Goal: Find specific page/section: Find specific page/section

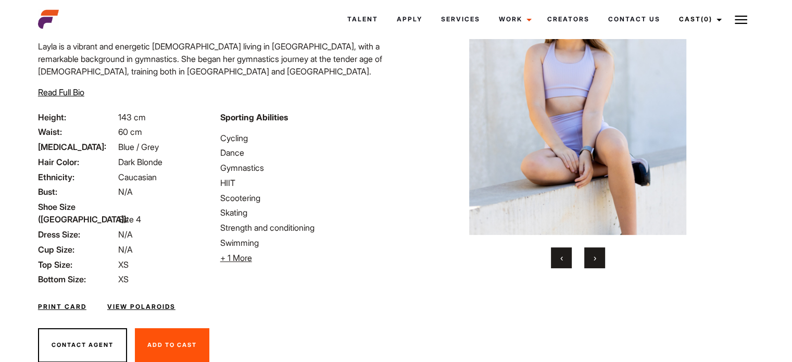
scroll to position [104, 0]
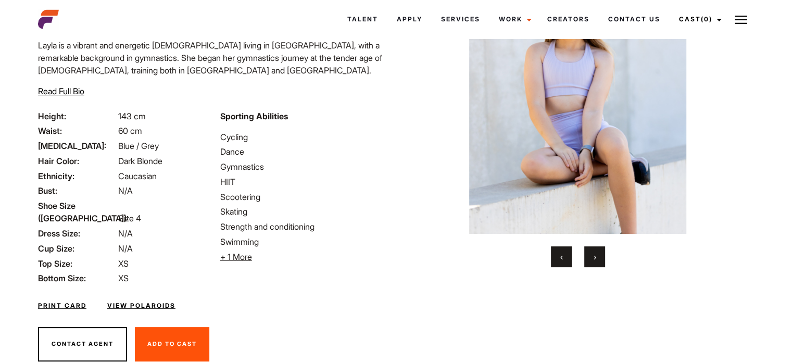
click at [591, 255] on button "›" at bounding box center [594, 256] width 21 height 21
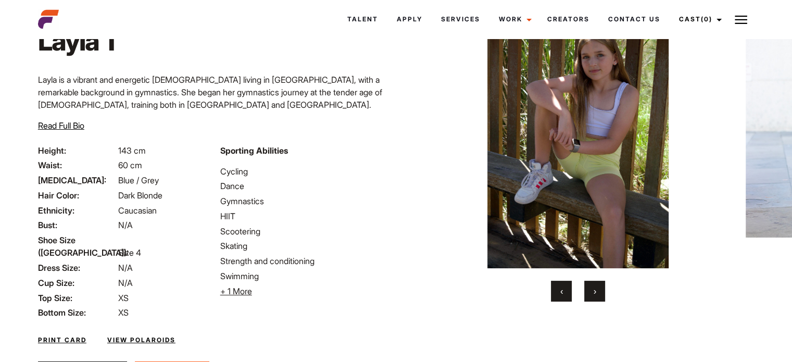
scroll to position [52, 0]
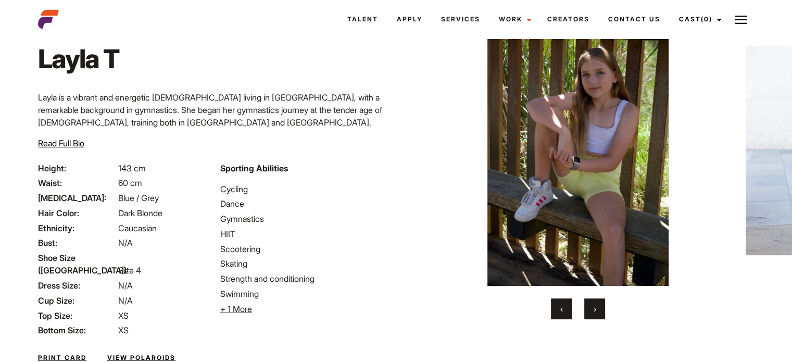
click at [595, 323] on div "Home / Talent / Layla T [PERSON_NAME] ‹ ›" at bounding box center [578, 208] width 365 height 437
click at [592, 310] on button "›" at bounding box center [594, 308] width 21 height 21
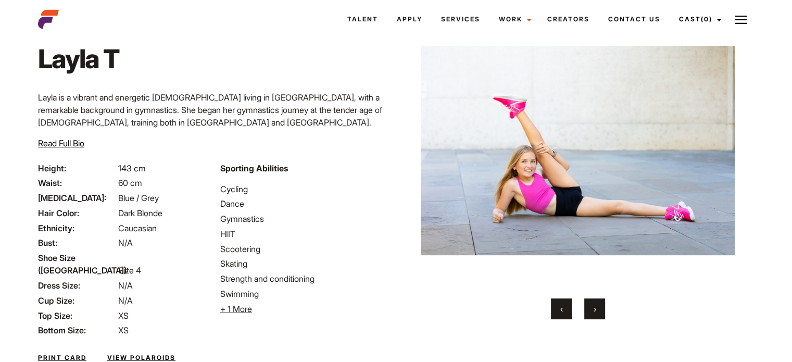
click at [592, 310] on button "›" at bounding box center [594, 308] width 21 height 21
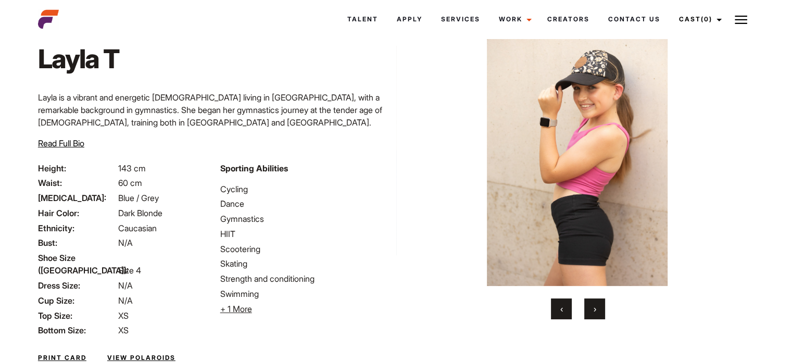
click at [592, 310] on button "›" at bounding box center [594, 308] width 21 height 21
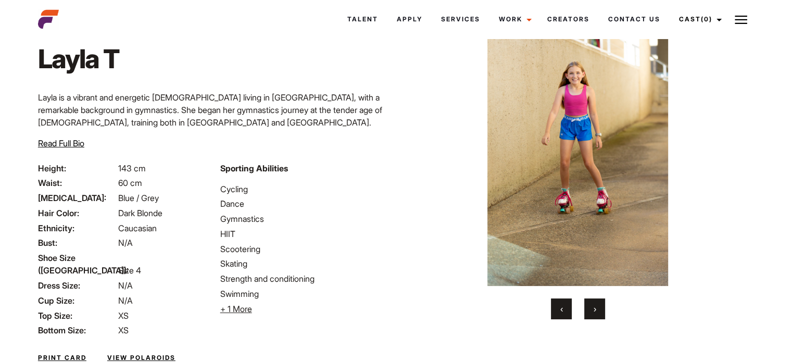
click at [592, 310] on button "›" at bounding box center [594, 308] width 21 height 21
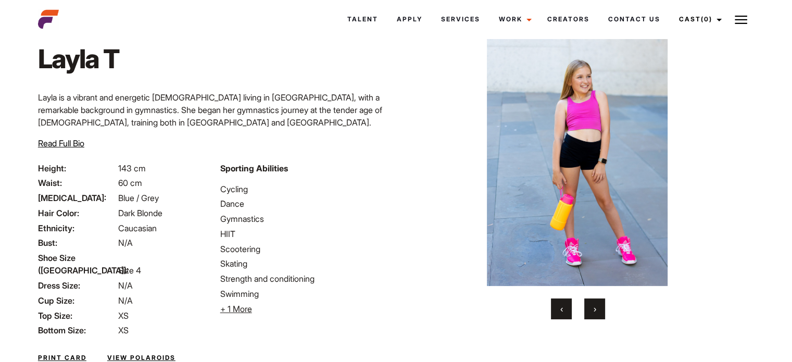
click at [592, 310] on button "›" at bounding box center [594, 308] width 21 height 21
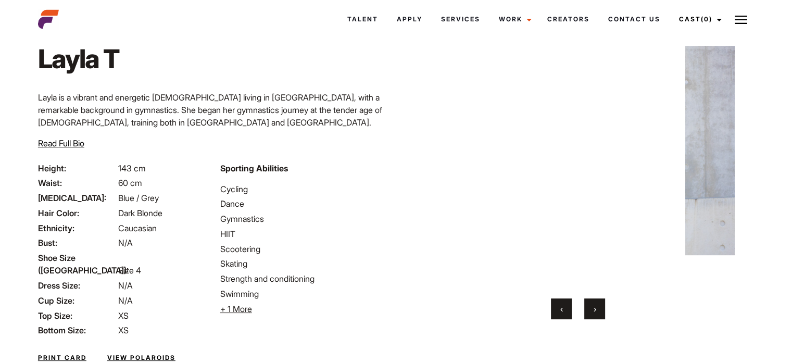
click at [592, 310] on button "›" at bounding box center [594, 308] width 21 height 21
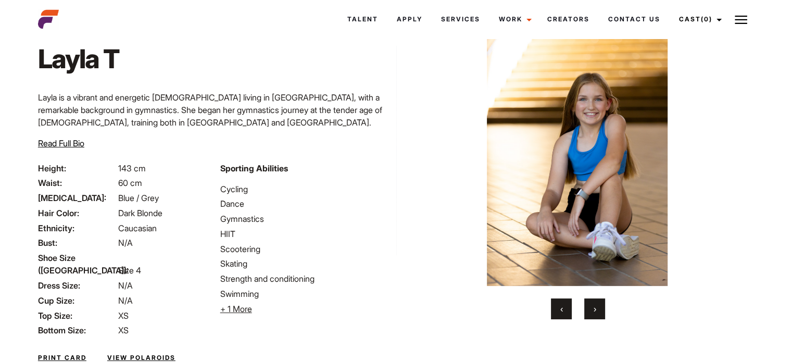
click at [592, 310] on button "›" at bounding box center [594, 308] width 21 height 21
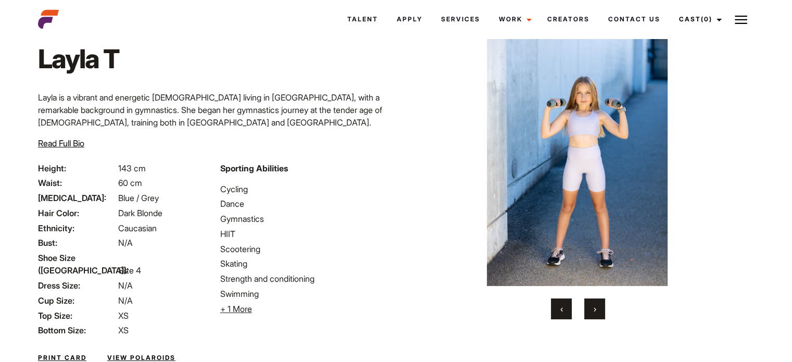
click at [592, 311] on button "›" at bounding box center [594, 308] width 21 height 21
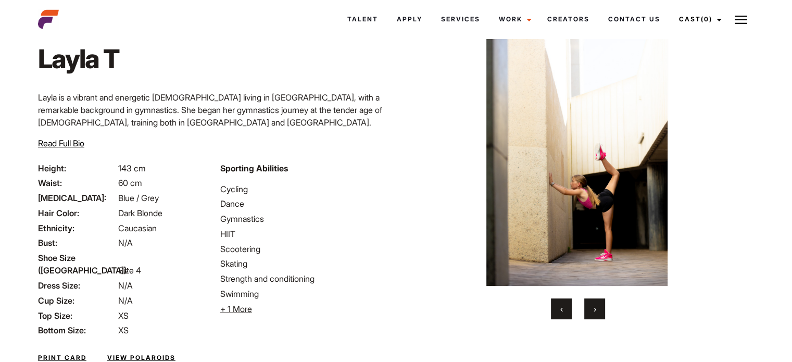
click at [592, 311] on button "›" at bounding box center [594, 308] width 21 height 21
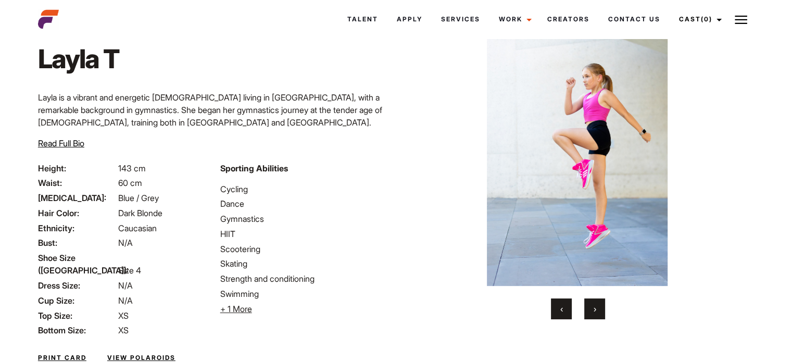
click at [592, 311] on button "›" at bounding box center [594, 308] width 21 height 21
